Goal: Obtain resource: Obtain resource

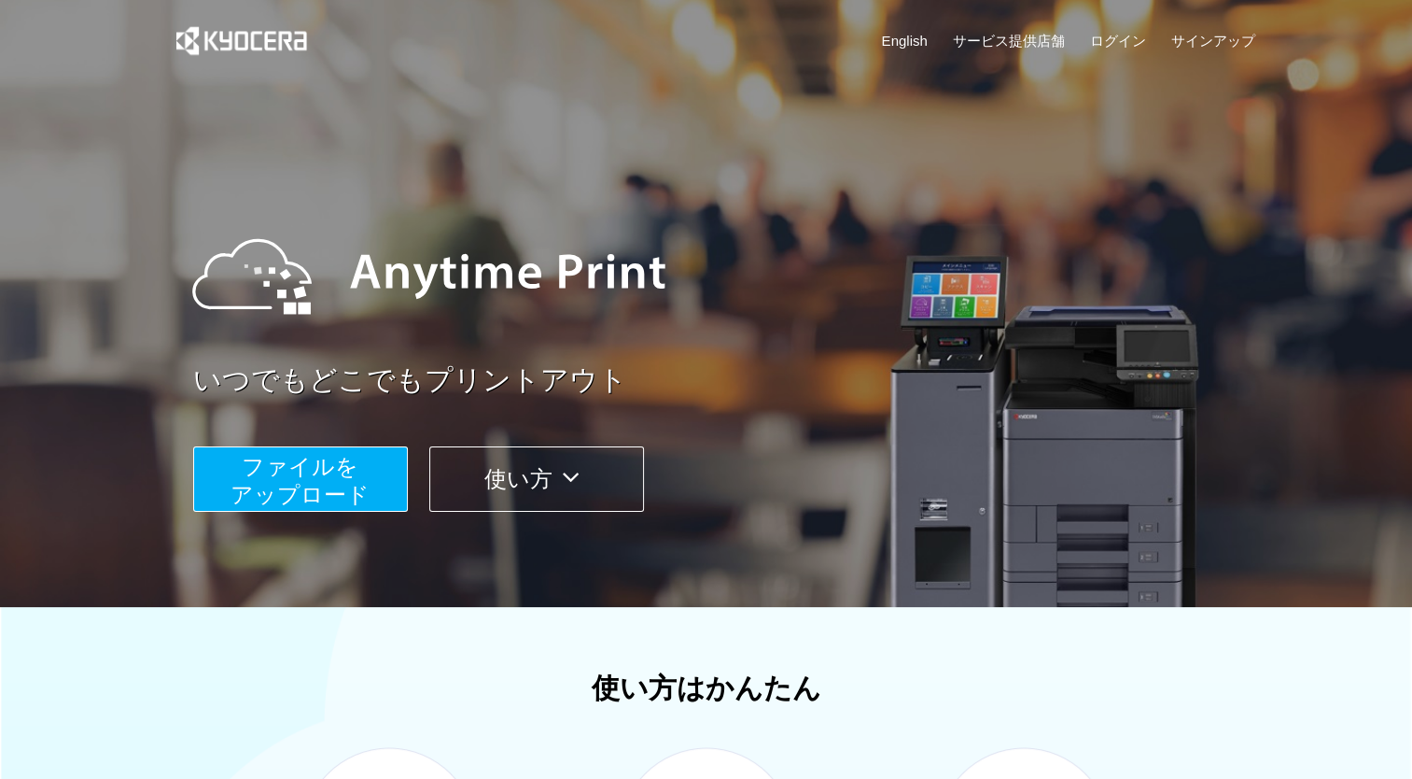
click at [307, 486] on span "ファイルを ​​アップロード" at bounding box center [300, 480] width 139 height 53
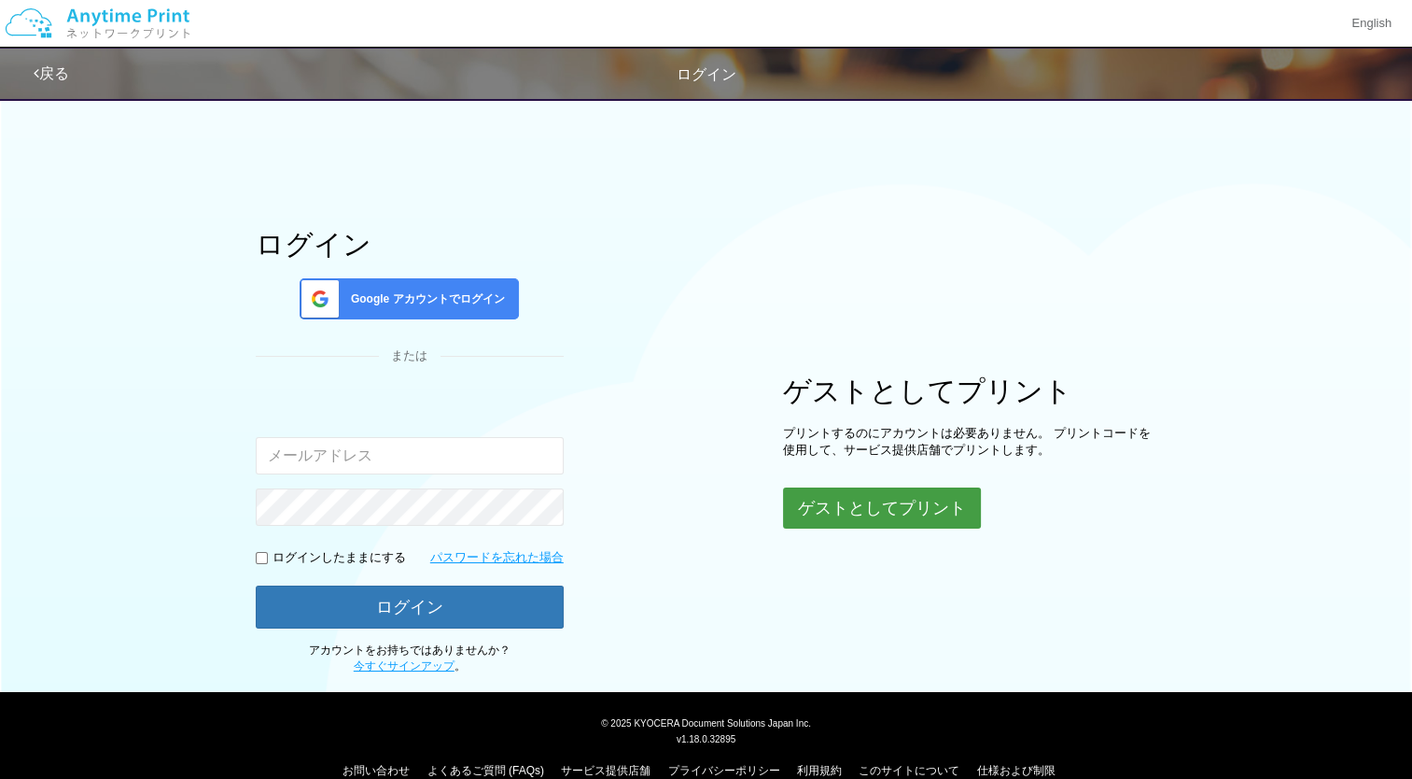
click at [844, 489] on button "ゲストとしてプリント" at bounding box center [882, 507] width 198 height 41
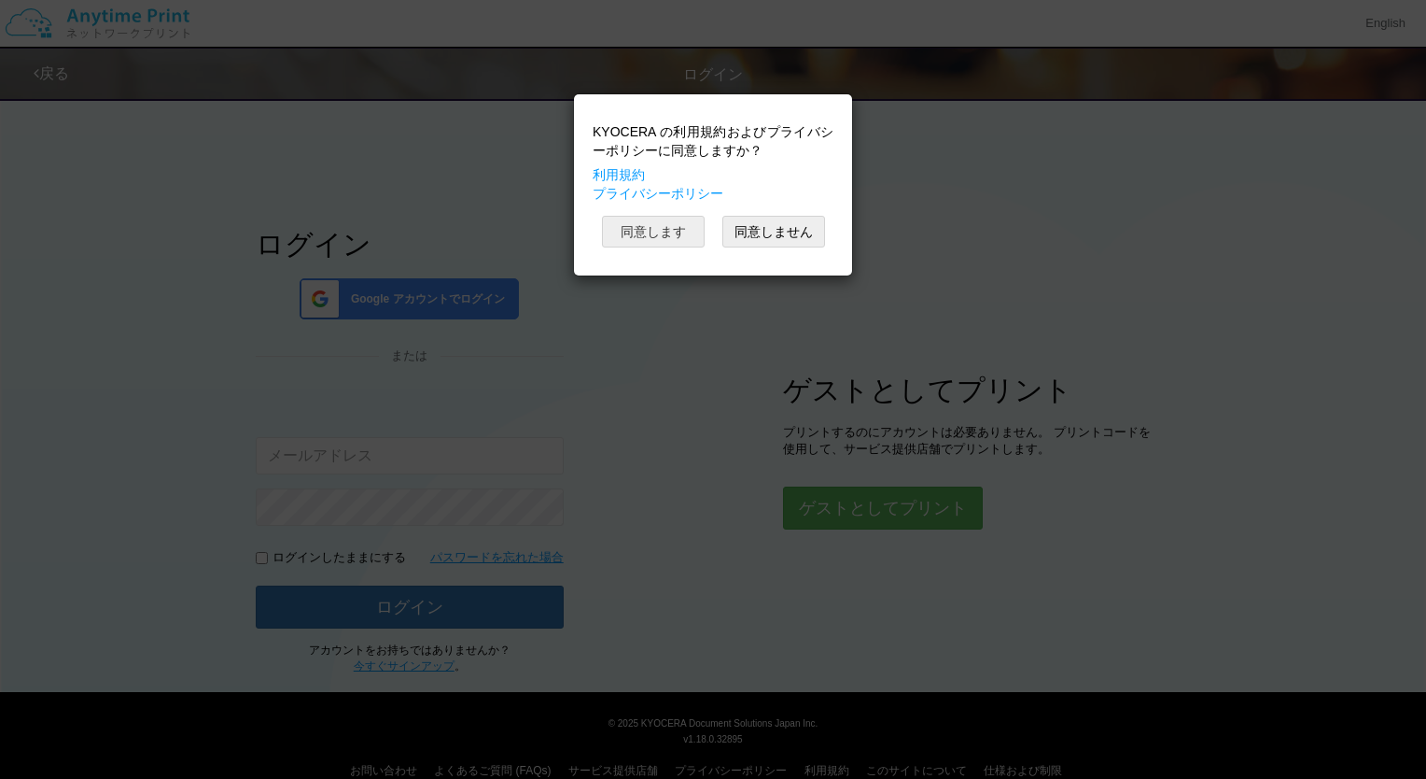
click at [675, 216] on button "同意します" at bounding box center [653, 232] width 103 height 32
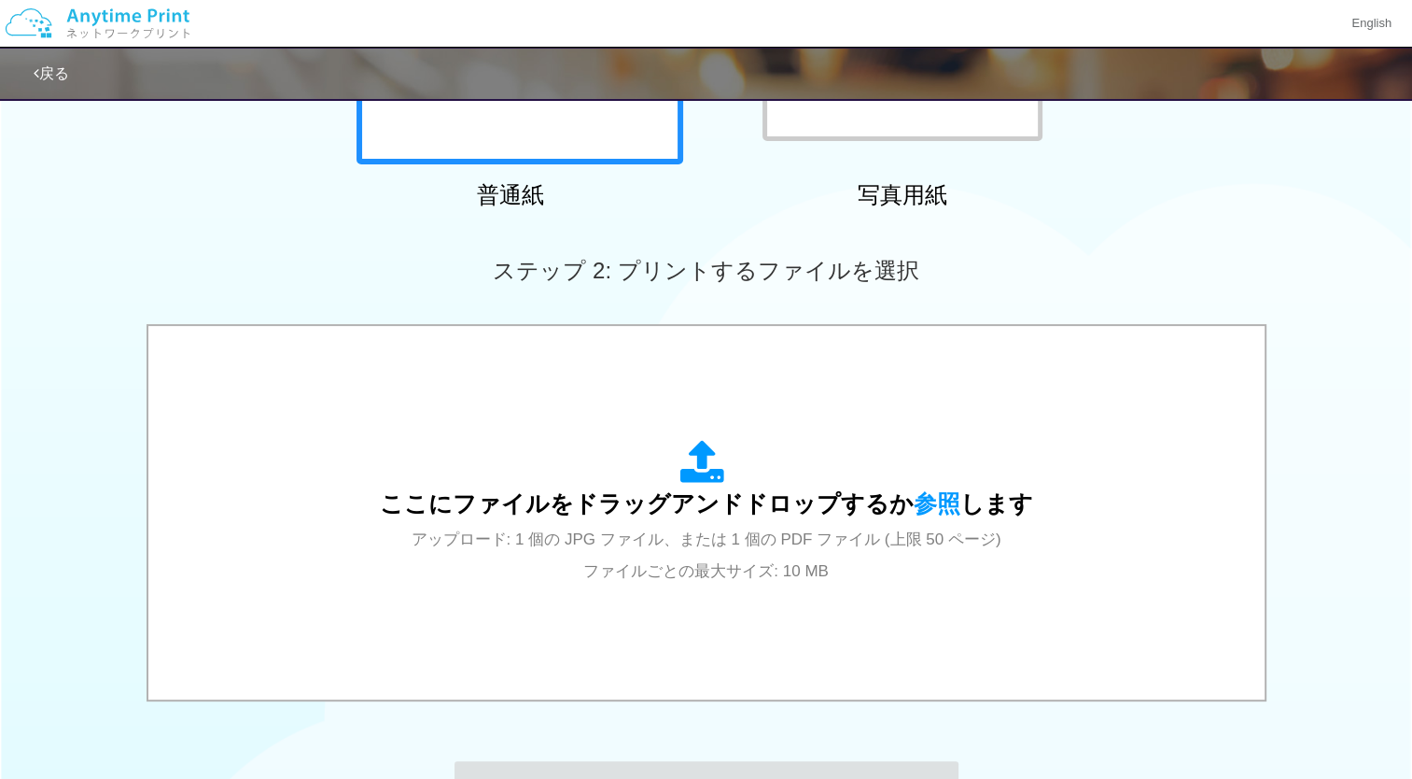
scroll to position [385, 0]
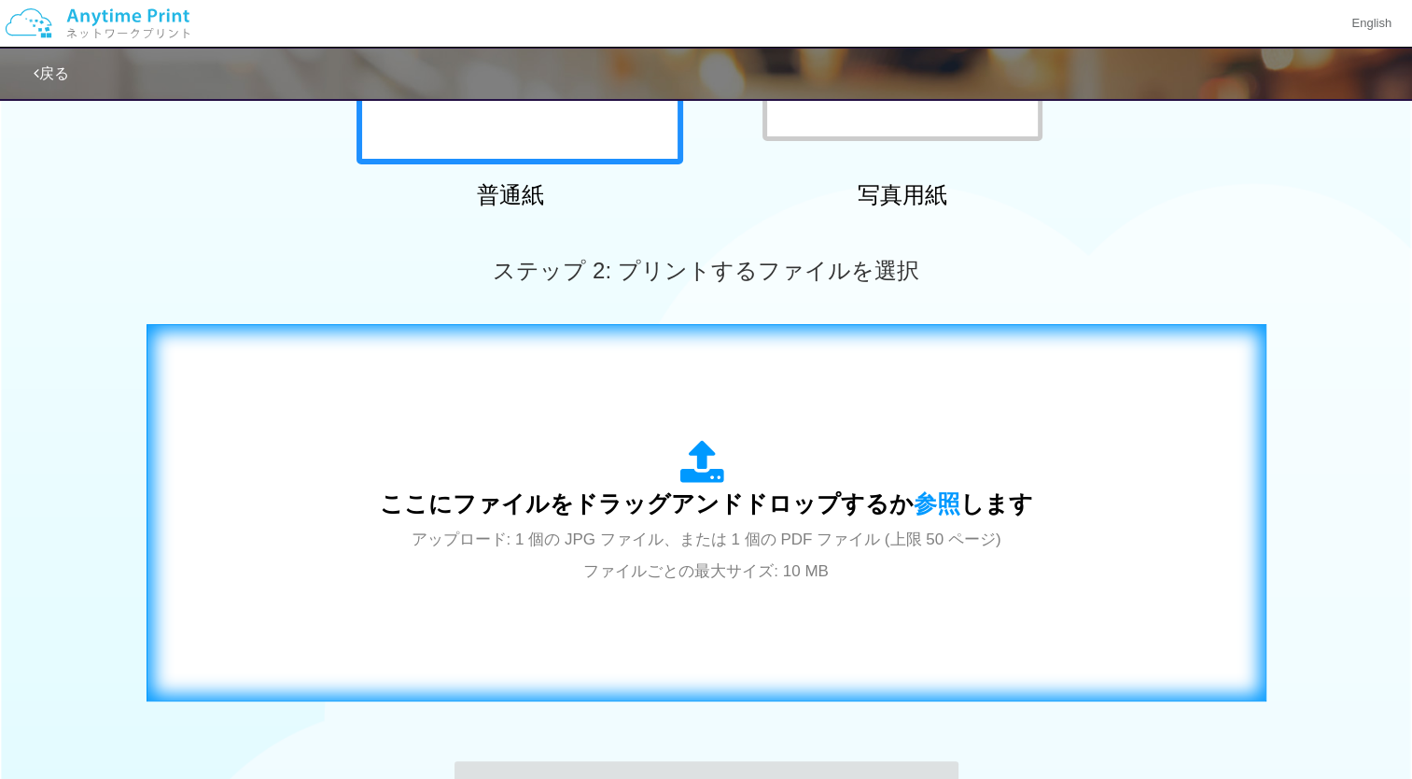
click at [646, 495] on span "ここにファイルをドラッグアンドドロップするか 参照 します" at bounding box center [706, 503] width 653 height 26
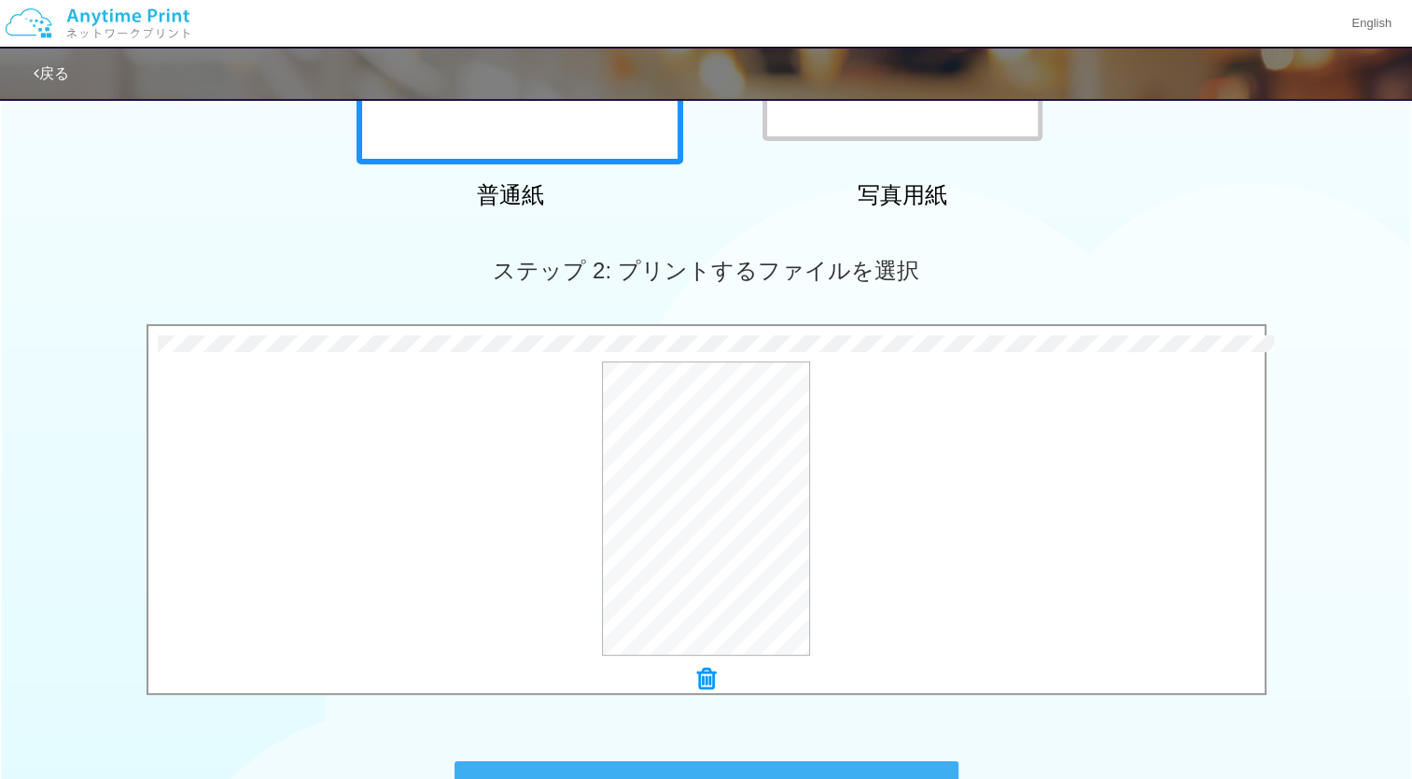
scroll to position [624, 0]
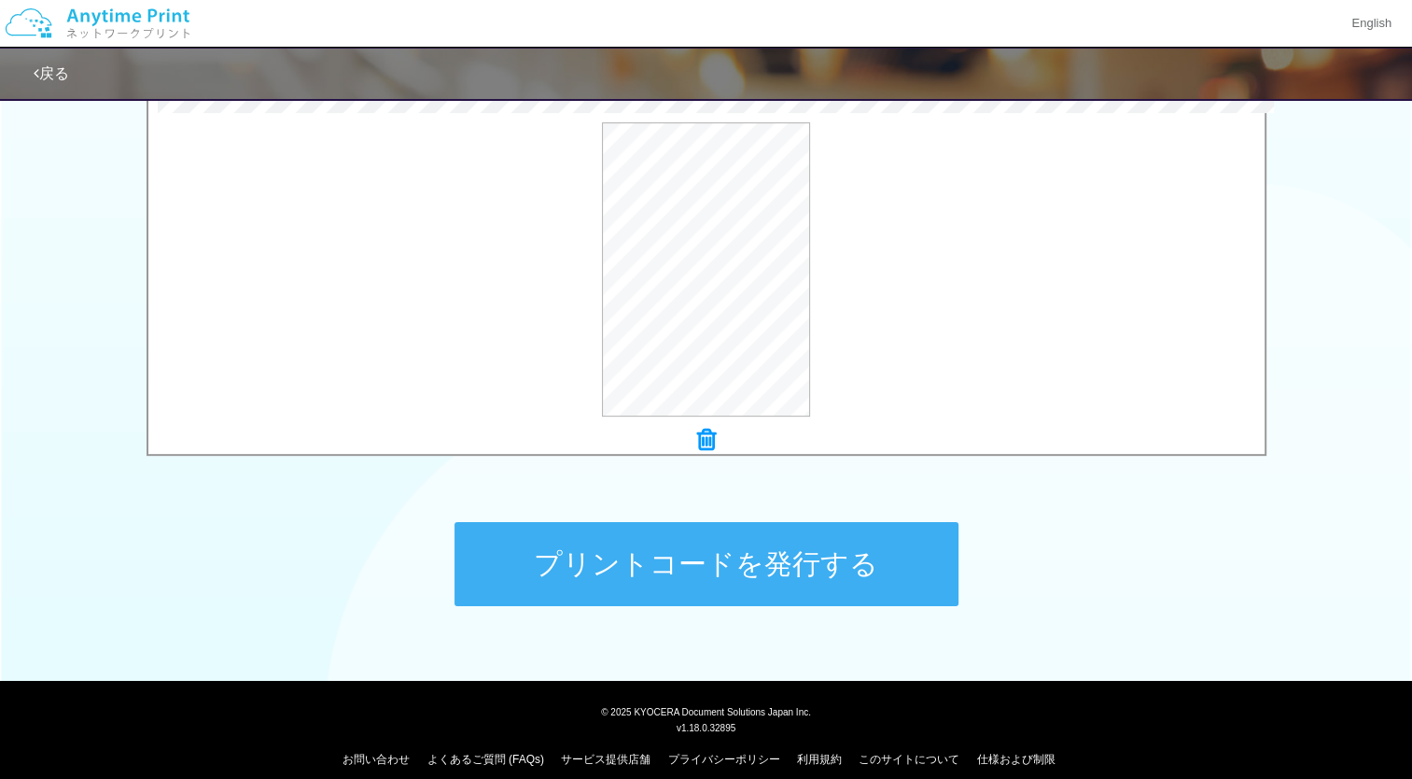
click at [688, 568] on button "プリントコードを発行する" at bounding box center [707, 564] width 504 height 84
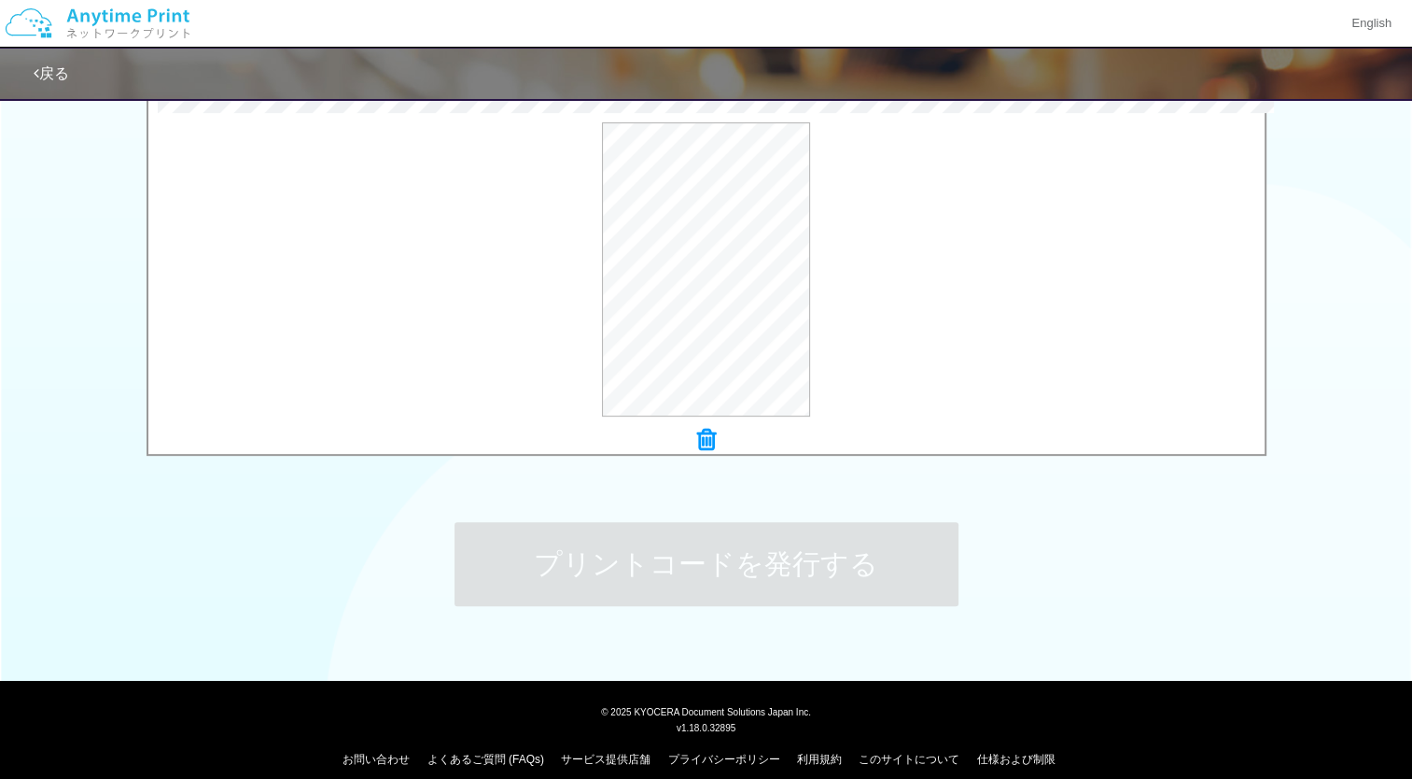
scroll to position [0, 0]
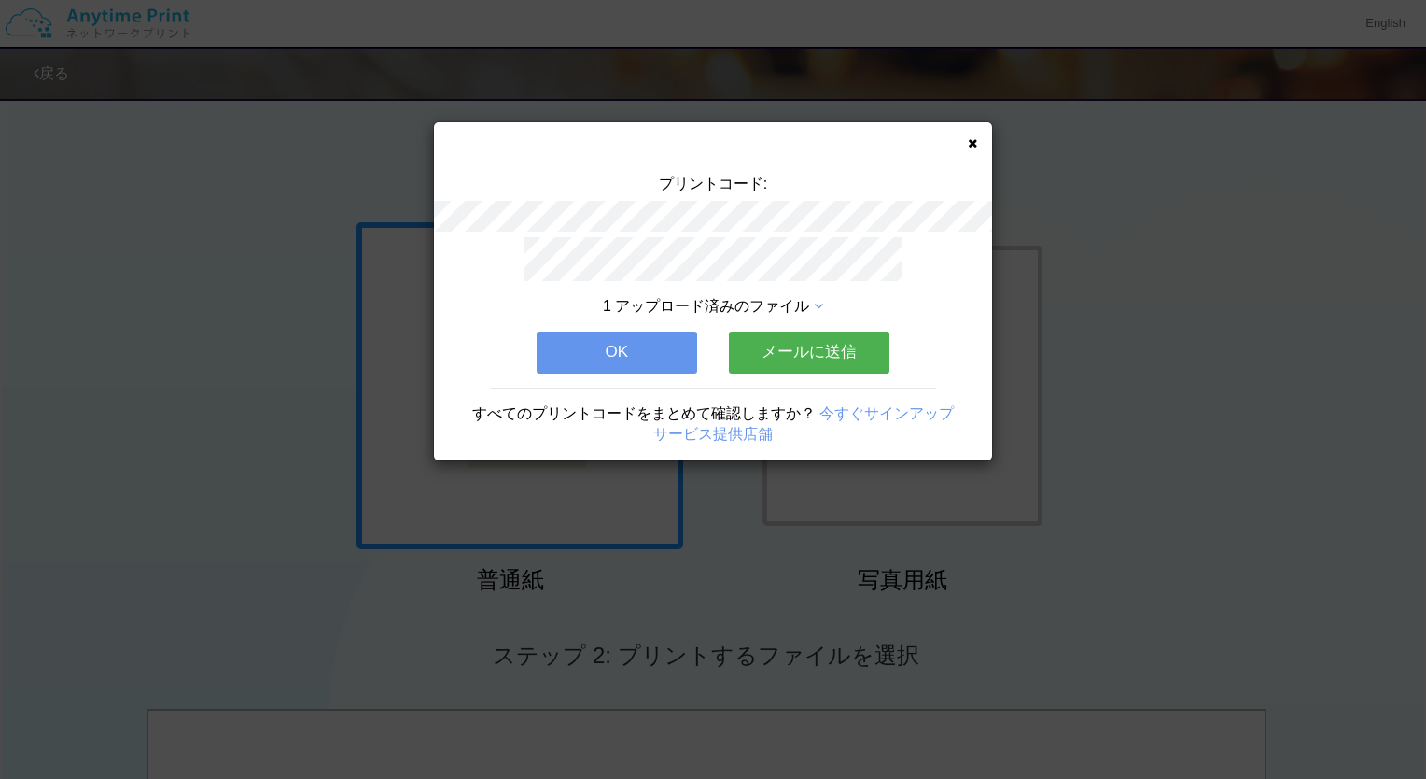
click at [774, 338] on button "メールに送信" at bounding box center [809, 351] width 161 height 41
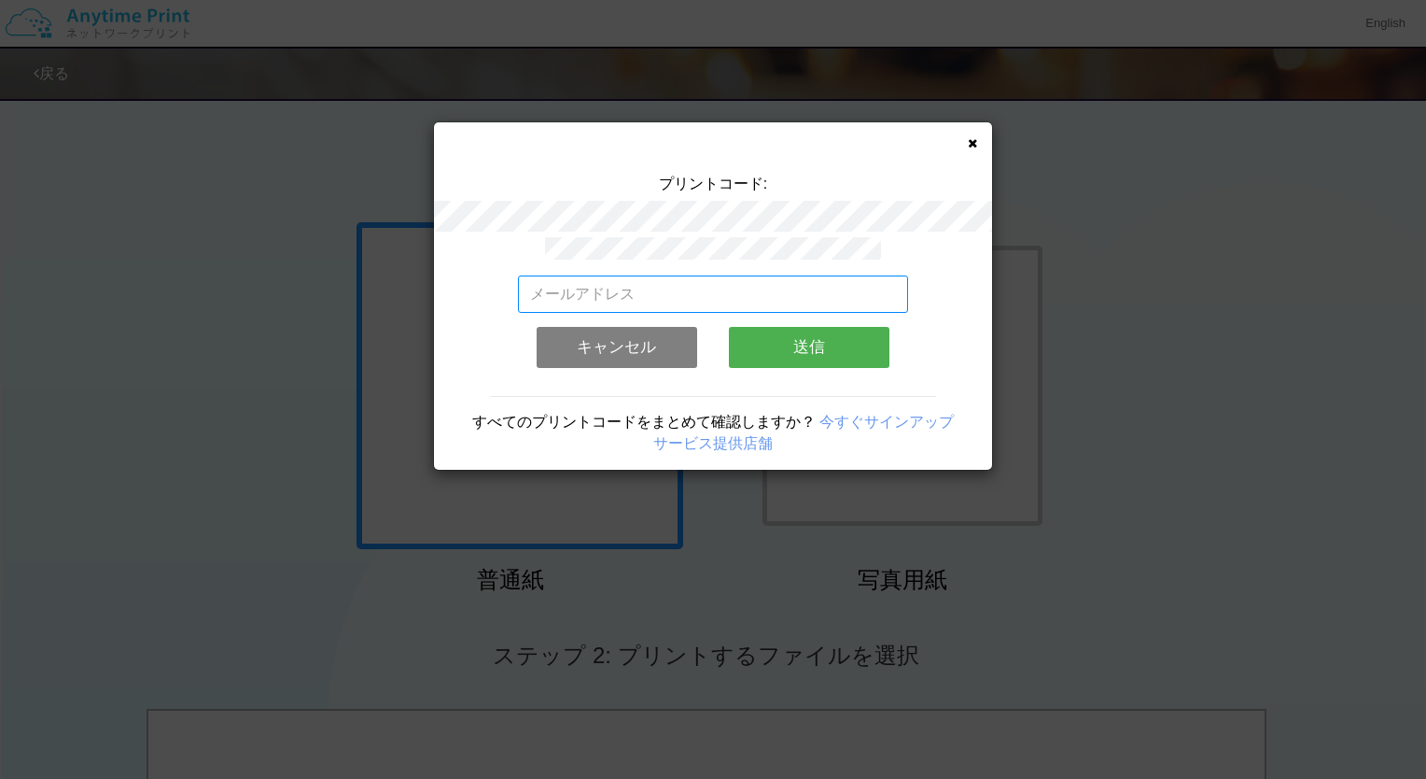
click at [748, 302] on input "email" at bounding box center [713, 293] width 391 height 37
type input "[EMAIL_ADDRESS][DOMAIN_NAME]"
click at [827, 333] on button "送信" at bounding box center [809, 347] width 161 height 41
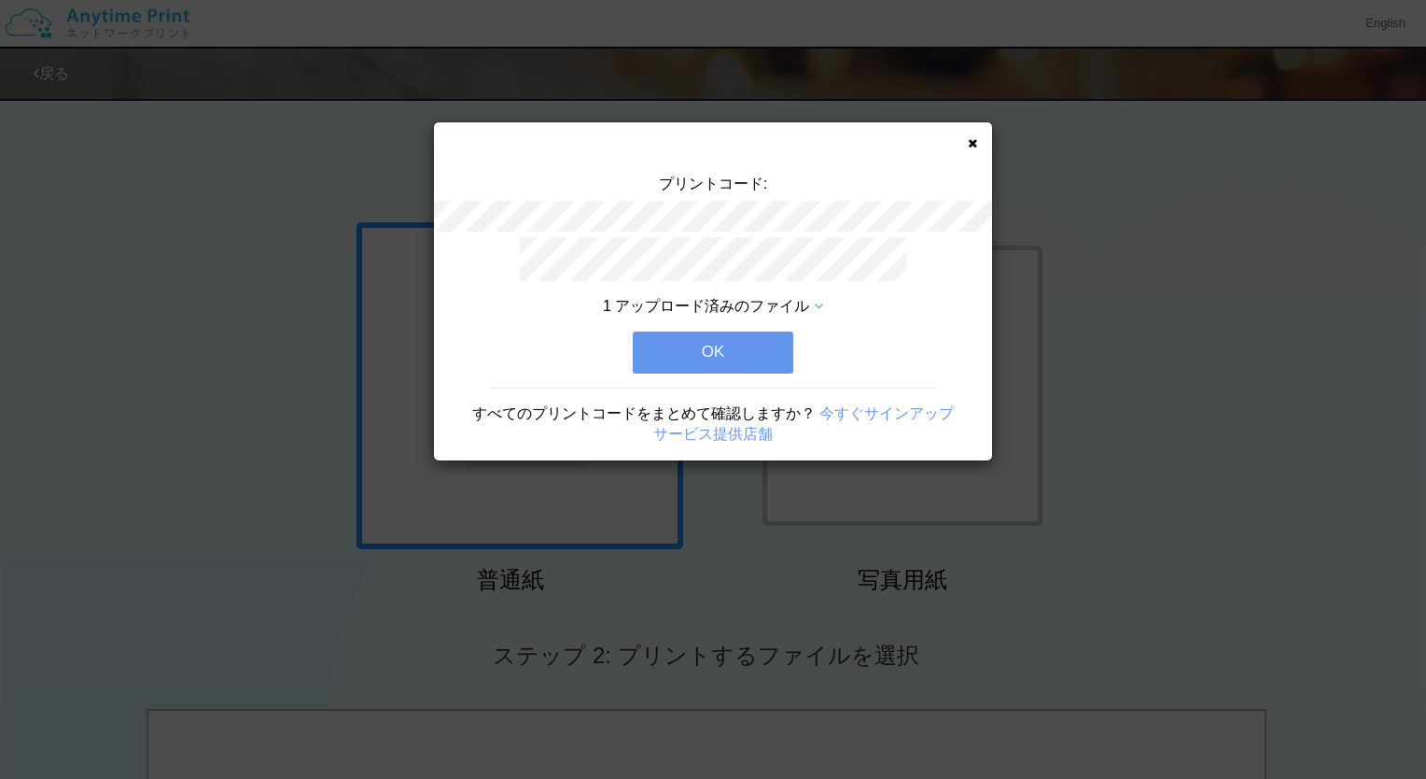
click at [734, 332] on button "OK" at bounding box center [713, 351] width 161 height 41
